Goal: Information Seeking & Learning: Check status

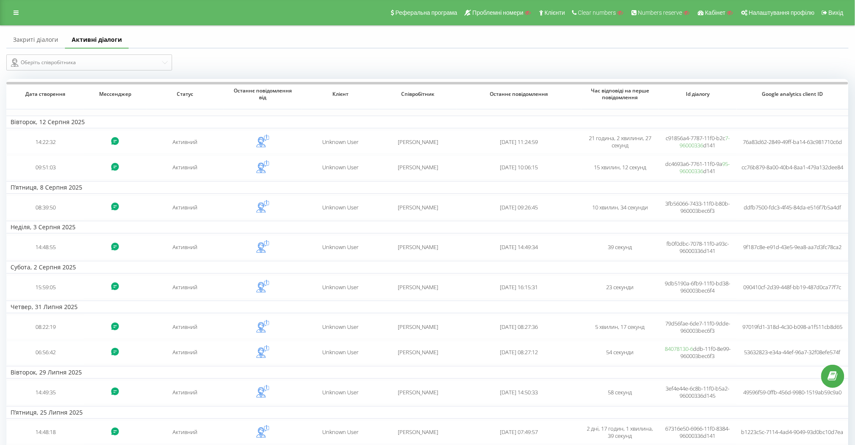
click at [38, 50] on div "Оберіть співробітника" at bounding box center [427, 63] width 854 height 28
click at [55, 46] on link "Закриті діалоги" at bounding box center [35, 40] width 59 height 17
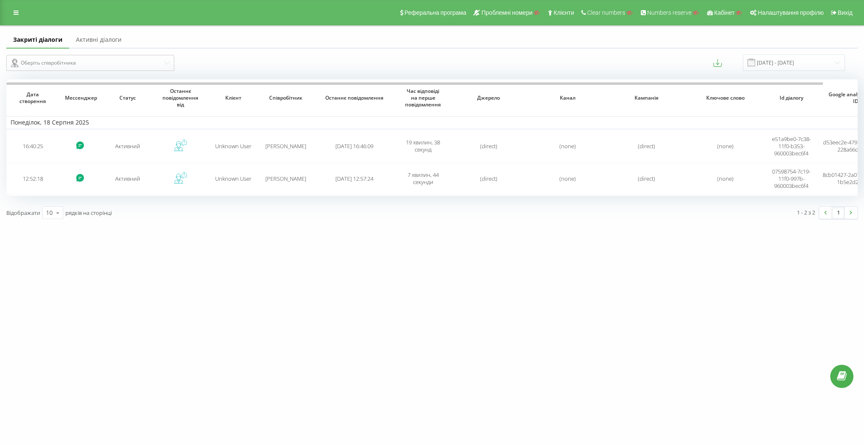
click at [86, 37] on link "Активні діалоги" at bounding box center [98, 40] width 59 height 17
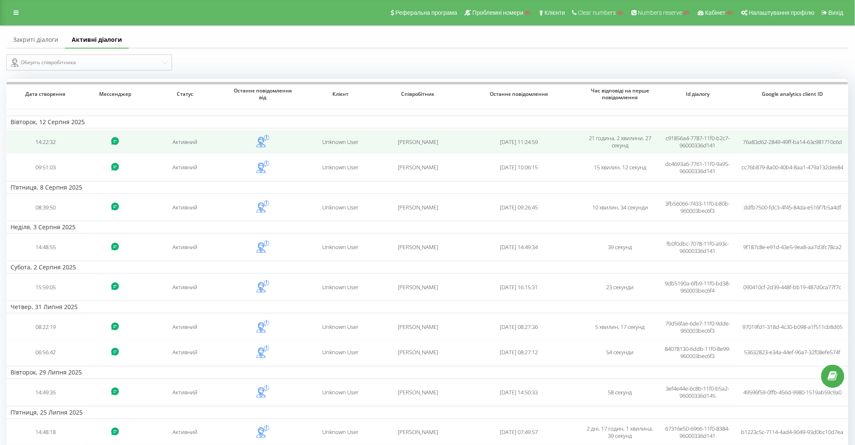
click at [202, 148] on td "Активний" at bounding box center [185, 142] width 78 height 24
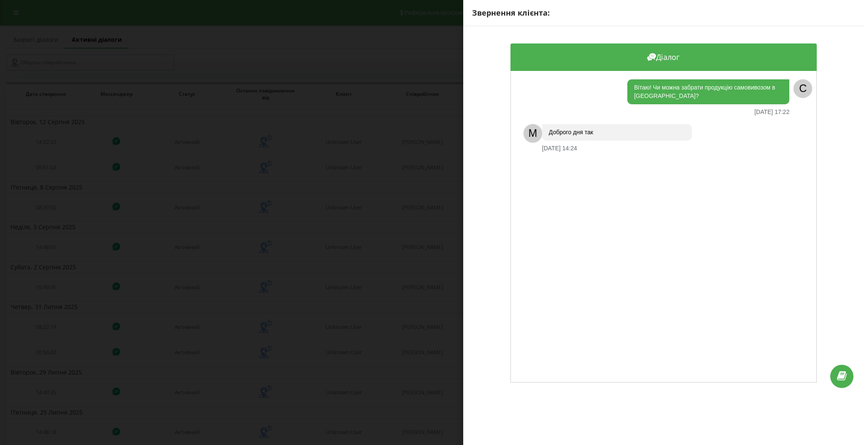
click at [214, 158] on div "Звернення клієнта: Діалог Вітаю! Чи можна забрати продукцію самовивозом в [GEOG…" at bounding box center [432, 222] width 864 height 445
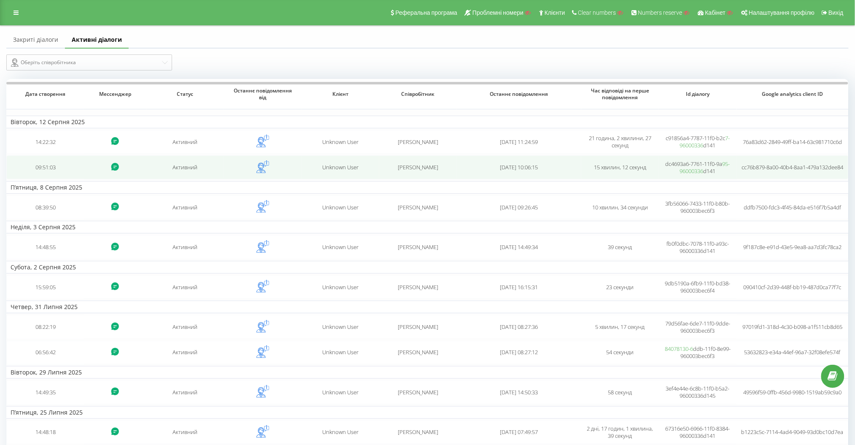
click at [215, 169] on td "Активний" at bounding box center [185, 167] width 78 height 24
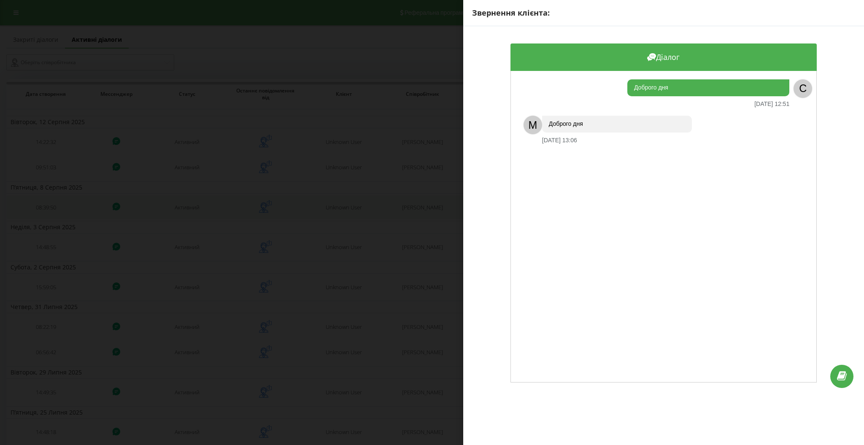
click at [252, 198] on div "Звернення клієнта: Діалог Доброго дня [DATE] 12:51 C M Доброго дня [DATE] 13:06" at bounding box center [432, 222] width 864 height 445
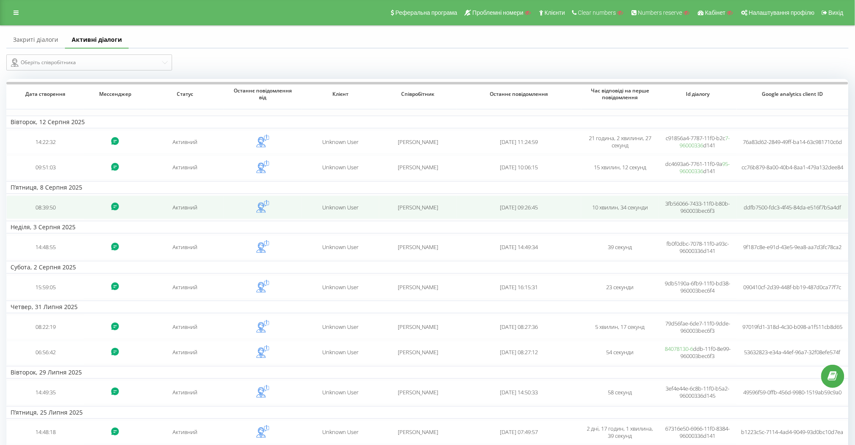
click at [217, 197] on td "Активний" at bounding box center [185, 207] width 78 height 24
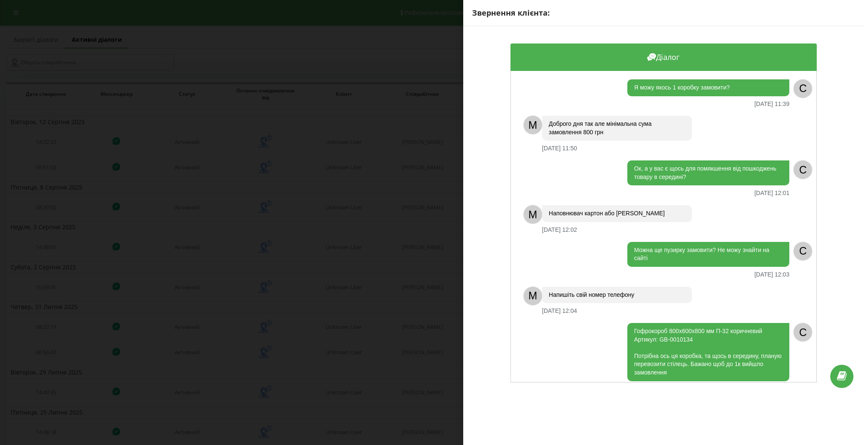
drag, startPoint x: 259, startPoint y: 202, endPoint x: 267, endPoint y: 191, distance: 13.8
click at [259, 202] on div "Звернення клієнта: Діалог Я можу якось 1 коробку замовити? [DATE] 11:39 C M Доб…" at bounding box center [432, 222] width 864 height 445
